Goal: Connect with others: Connect with others

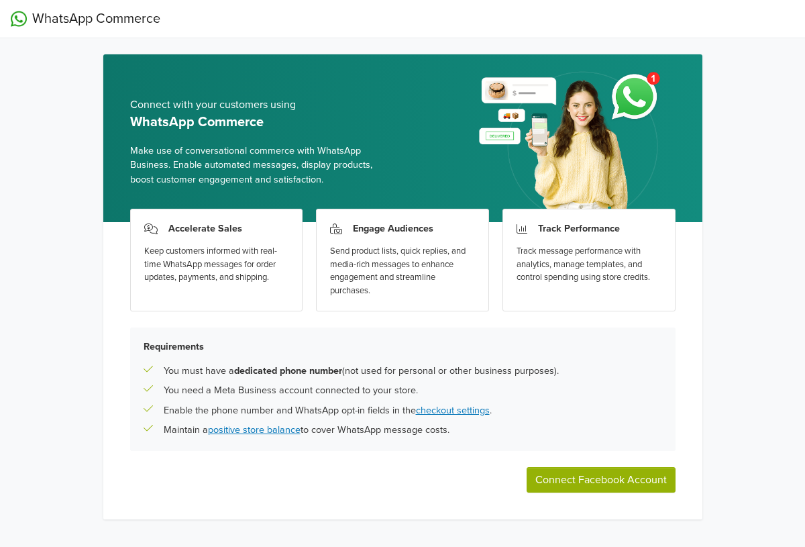
click at [586, 478] on button "Connect Facebook Account" at bounding box center [601, 479] width 149 height 25
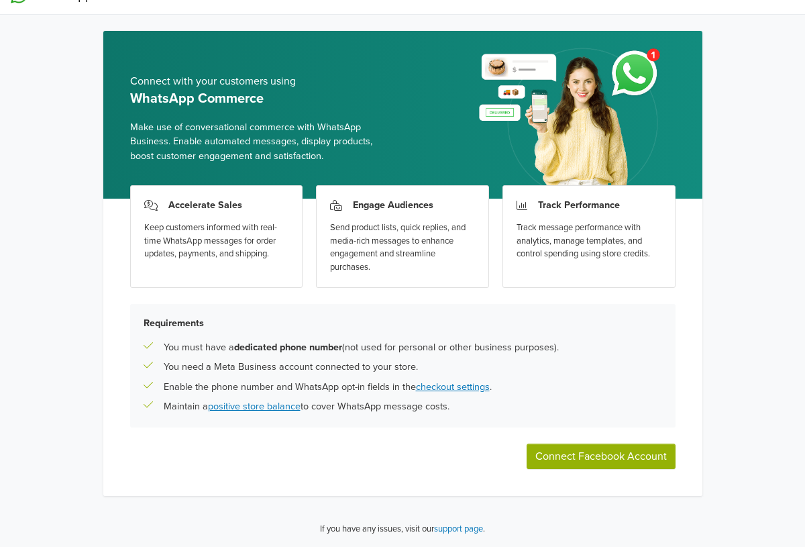
click at [582, 456] on button "Connect Facebook Account" at bounding box center [601, 456] width 149 height 25
